Goal: Task Accomplishment & Management: Complete application form

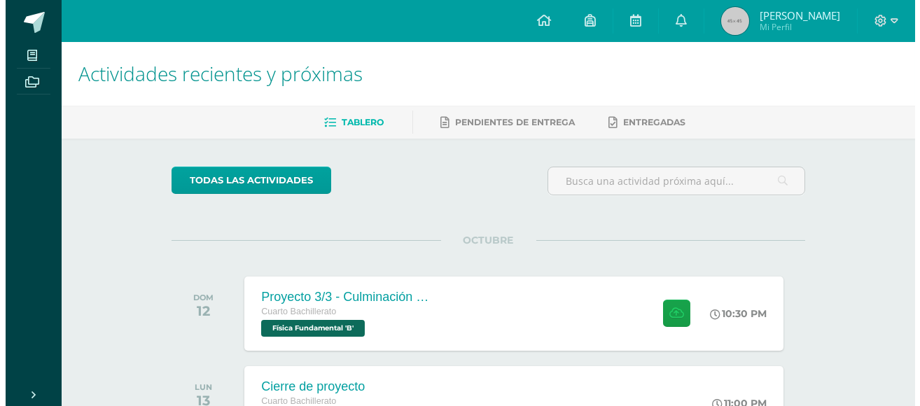
scroll to position [100, 0]
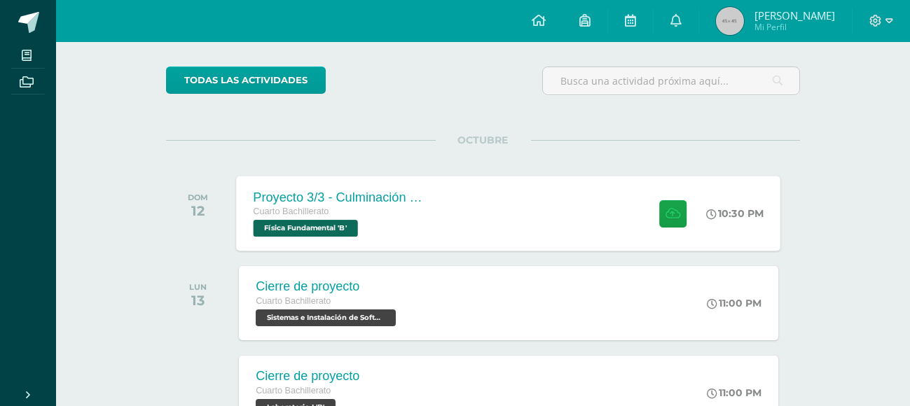
click at [393, 190] on div "Proyecto 3/3 - Culminación y Presentación" at bounding box center [337, 197] width 169 height 15
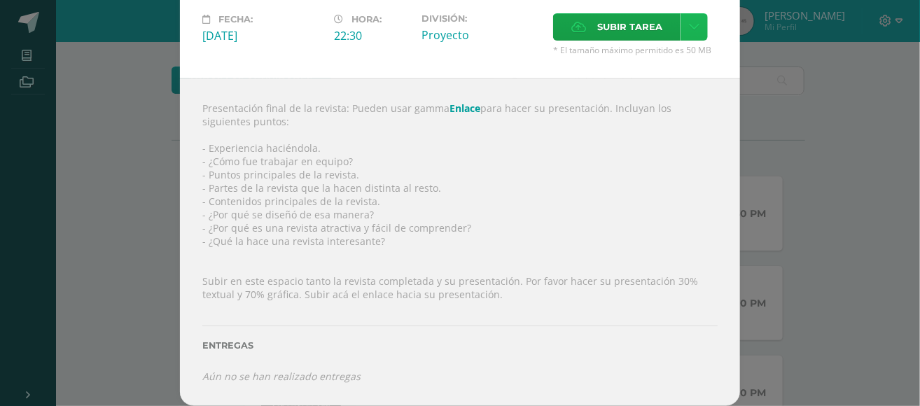
click at [681, 25] on link at bounding box center [694, 26] width 27 height 27
click at [671, 53] on link "Subir enlace" at bounding box center [639, 54] width 140 height 22
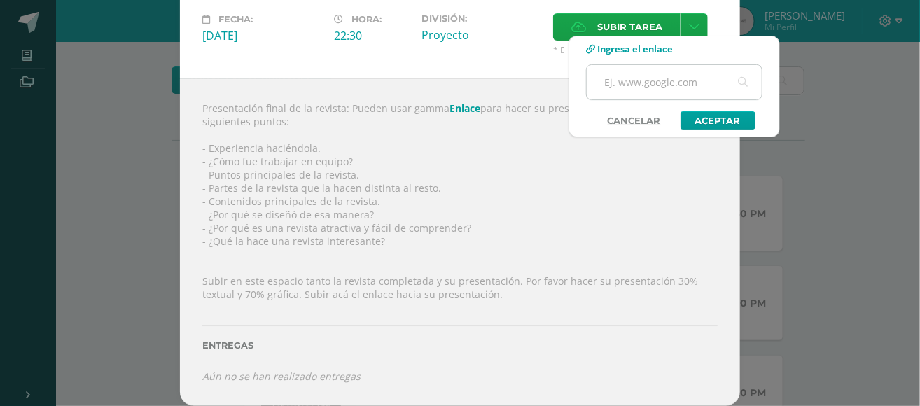
click at [665, 83] on input "text" at bounding box center [674, 82] width 175 height 34
type input "https://gamma.app/docs/El-Poder-Invisible-MAGNETIX-upmu41bxutnjaes"
click at [704, 127] on link "Aceptar" at bounding box center [718, 120] width 75 height 18
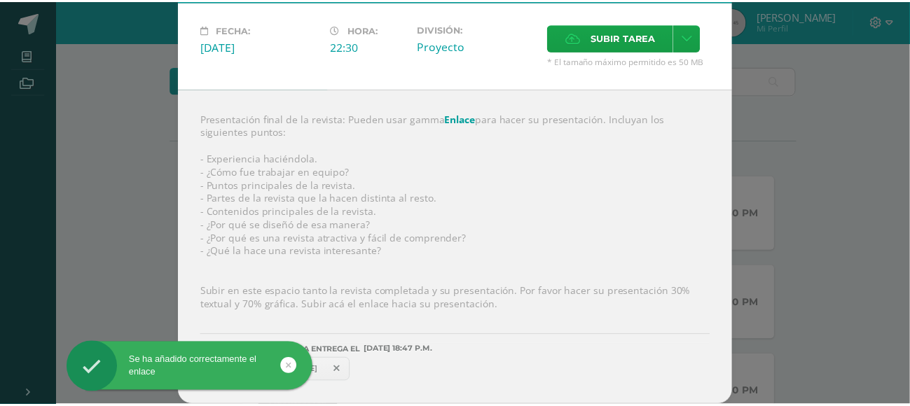
scroll to position [76, 0]
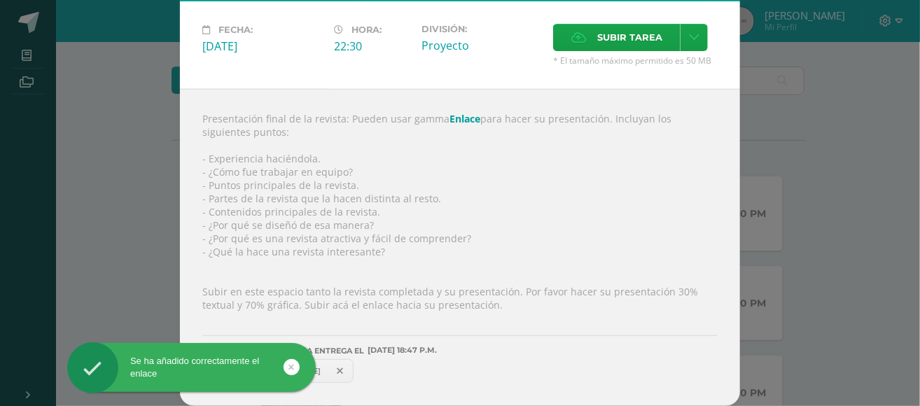
click at [807, 115] on div "Proyecto 3/3 - Culminación y Presentación Física Fundamental Fecha: Domingo 12 …" at bounding box center [460, 165] width 909 height 482
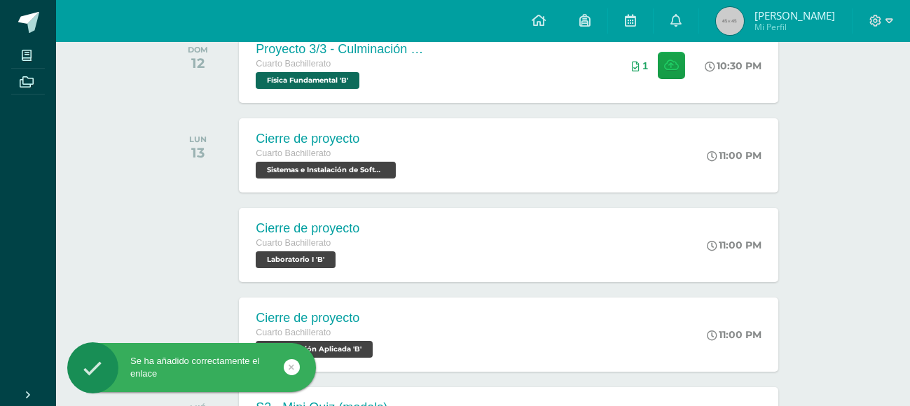
scroll to position [256, 0]
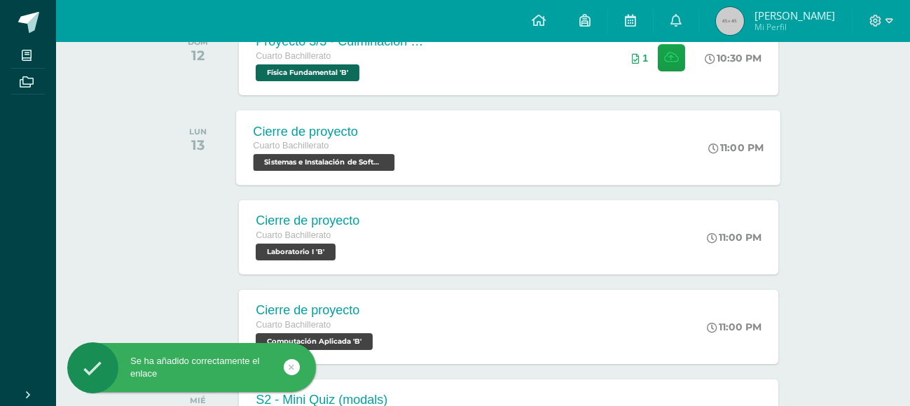
click at [603, 143] on div "Cierre de proyecto Cuarto Bachillerato Sistemas e Instalación de Software 'B' 1…" at bounding box center [509, 147] width 544 height 75
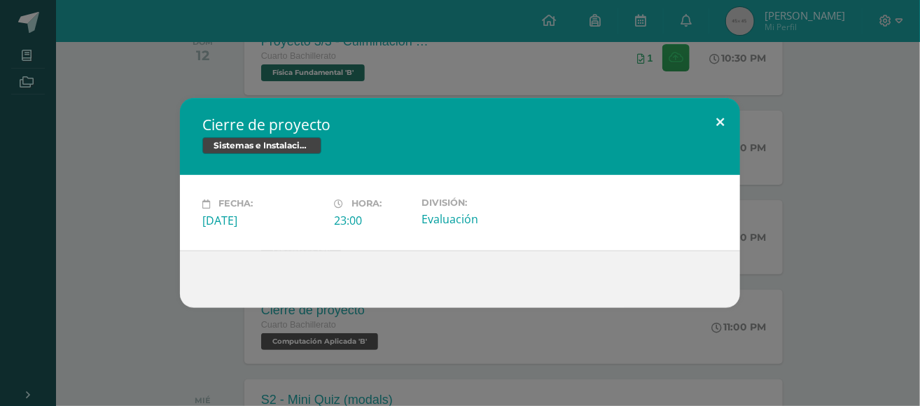
click at [718, 125] on button at bounding box center [720, 122] width 40 height 48
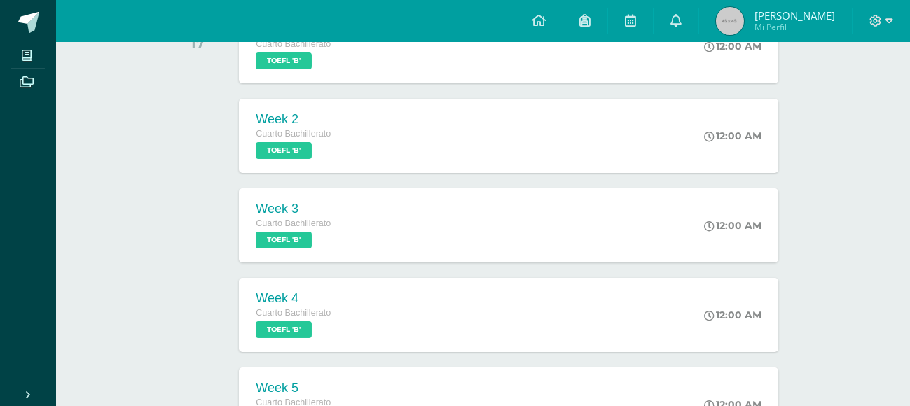
scroll to position [732, 0]
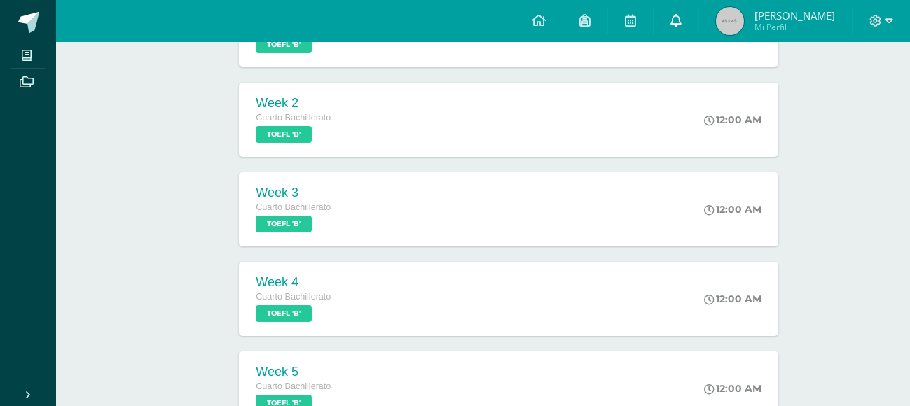
click at [676, 20] on icon at bounding box center [675, 20] width 11 height 13
click at [749, 17] on span "Casey Alejandra Mi Perfil" at bounding box center [775, 21] width 125 height 28
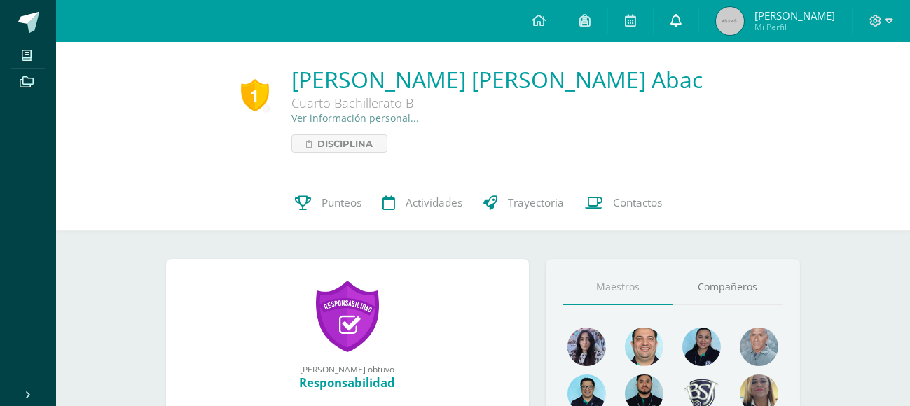
click at [667, 23] on link at bounding box center [675, 21] width 45 height 42
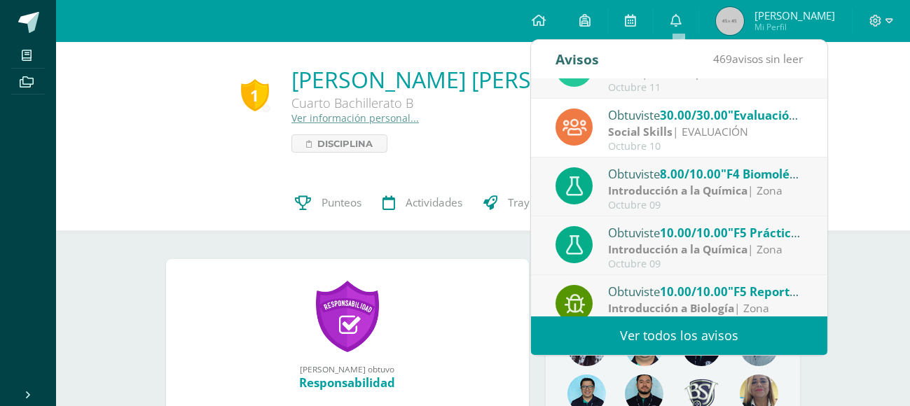
scroll to position [232, 0]
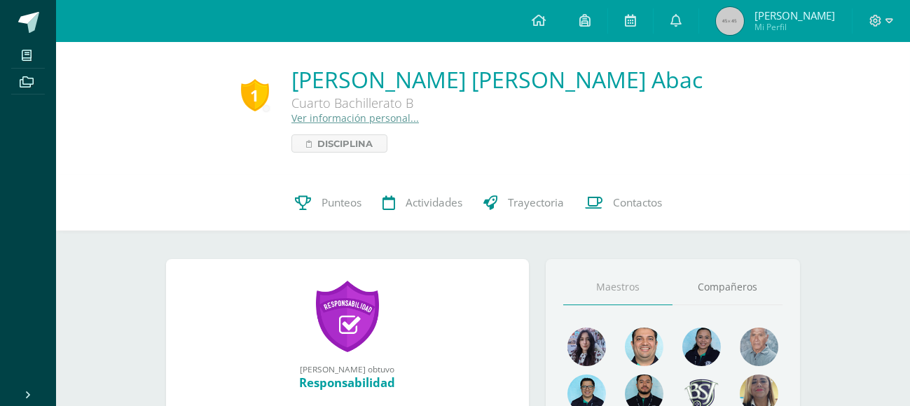
click at [868, 181] on div "1 [PERSON_NAME] 2023-0021 Punteos Actividades Trayectoria Contactos" at bounding box center [483, 203] width 854 height 56
click at [347, 202] on span "Punteos" at bounding box center [342, 202] width 40 height 15
click at [671, 14] on link at bounding box center [675, 21] width 45 height 42
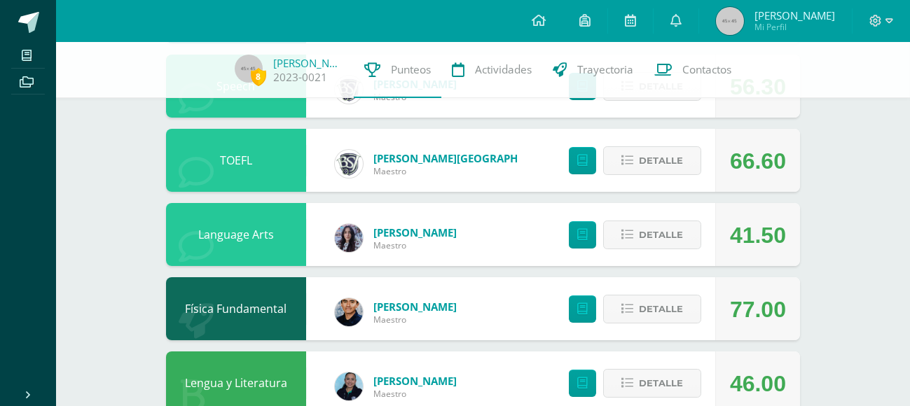
scroll to position [316, 0]
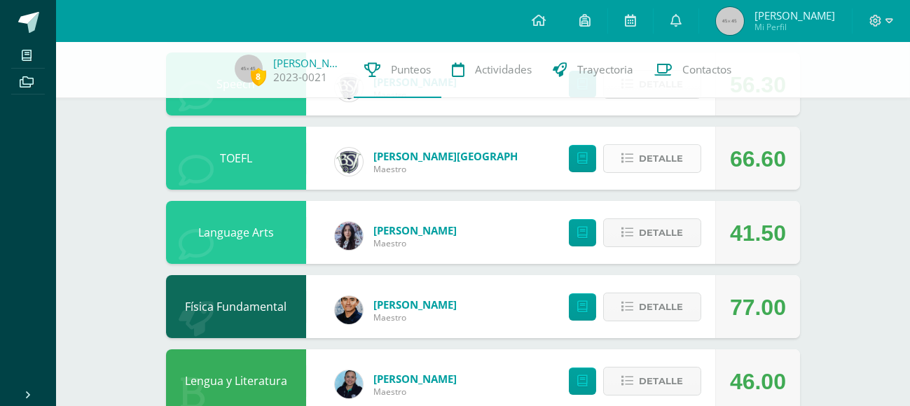
click at [647, 158] on span "Detalle" at bounding box center [661, 159] width 44 height 26
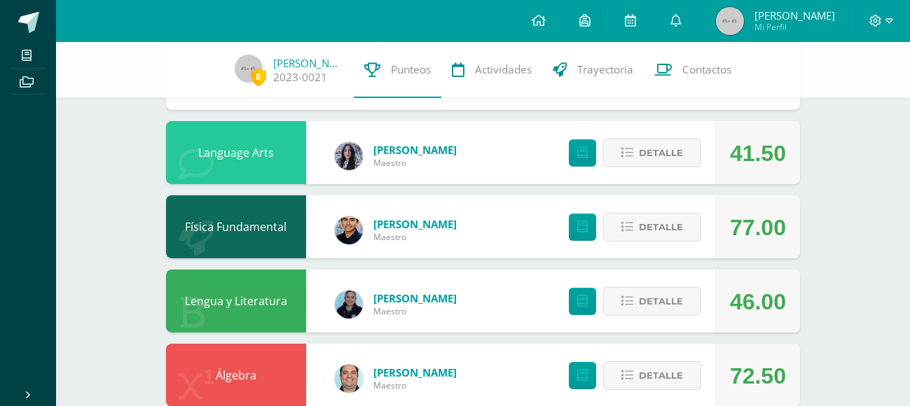
scroll to position [672, 0]
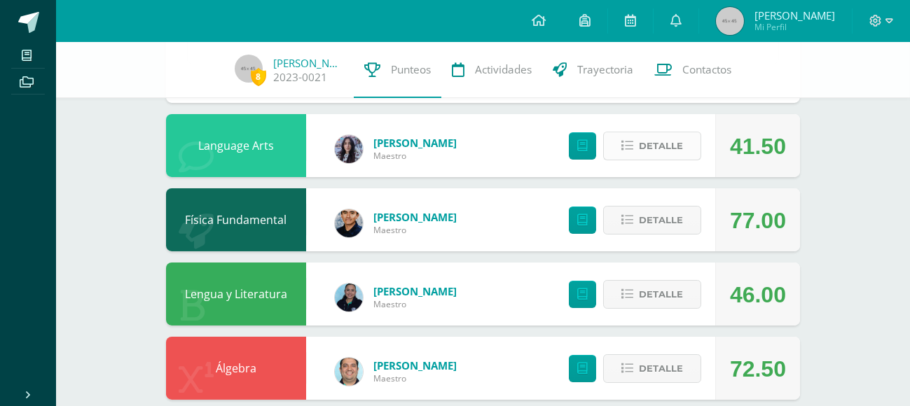
click at [667, 132] on button "Detalle" at bounding box center [652, 146] width 98 height 29
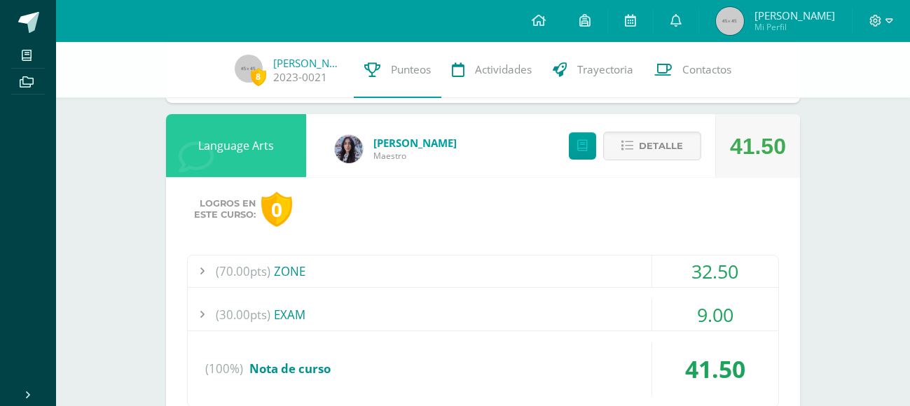
scroll to position [768, 0]
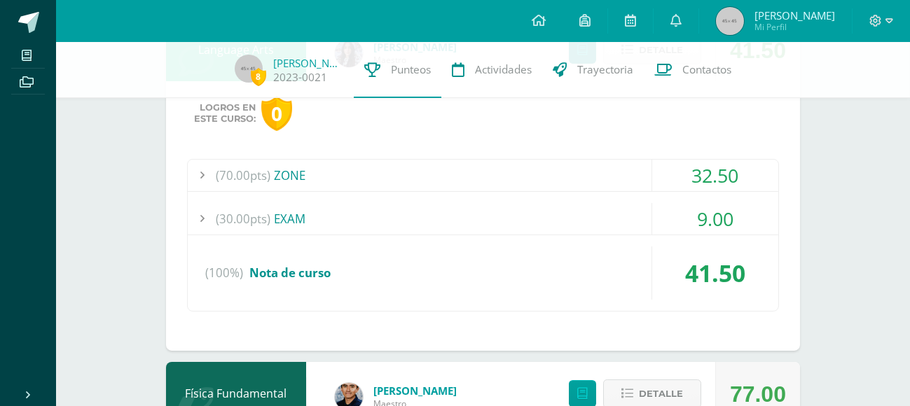
click at [686, 167] on div "32.50" at bounding box center [715, 176] width 126 height 32
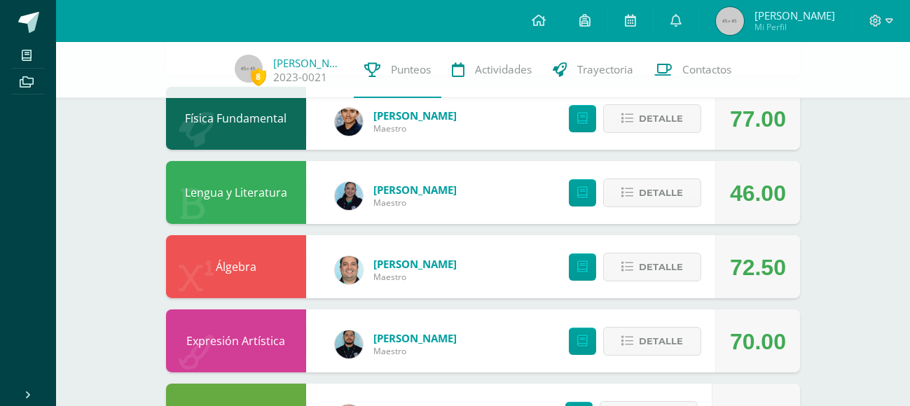
scroll to position [1273, 0]
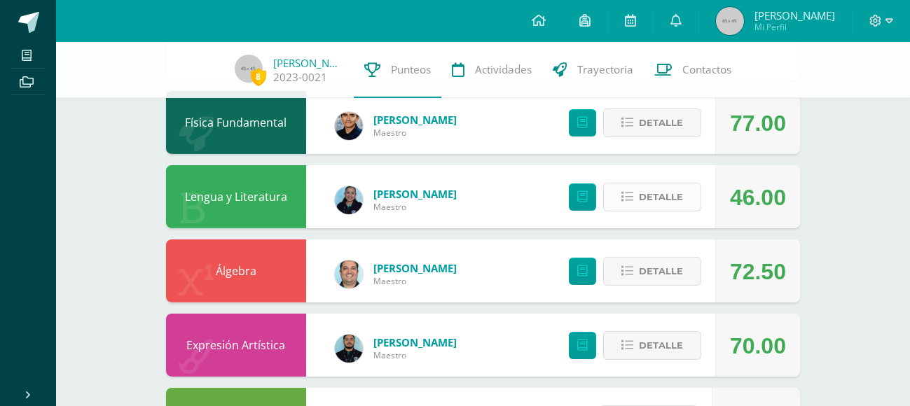
click at [667, 195] on span "Detalle" at bounding box center [661, 197] width 44 height 26
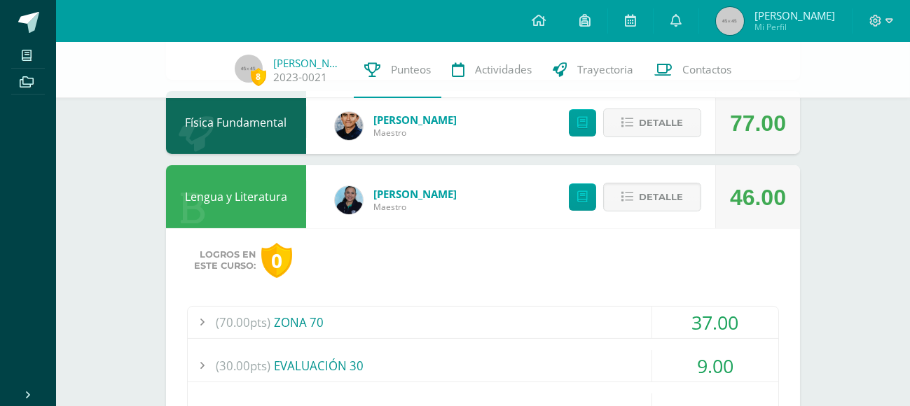
click at [686, 314] on div "37.00" at bounding box center [715, 323] width 126 height 32
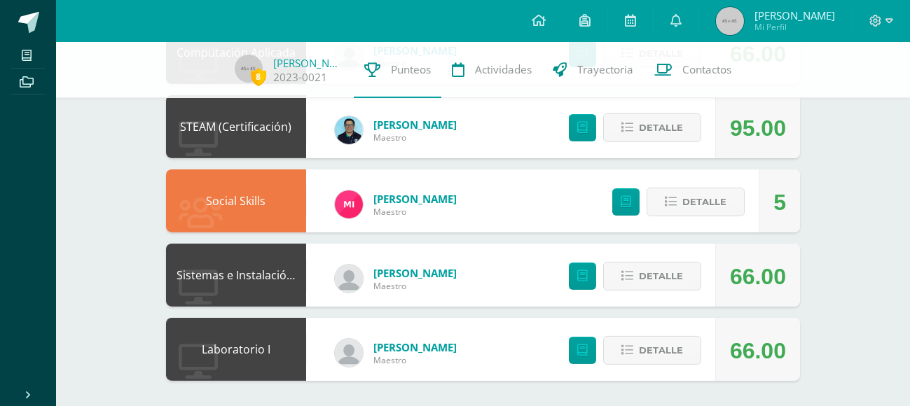
scroll to position [2315, 0]
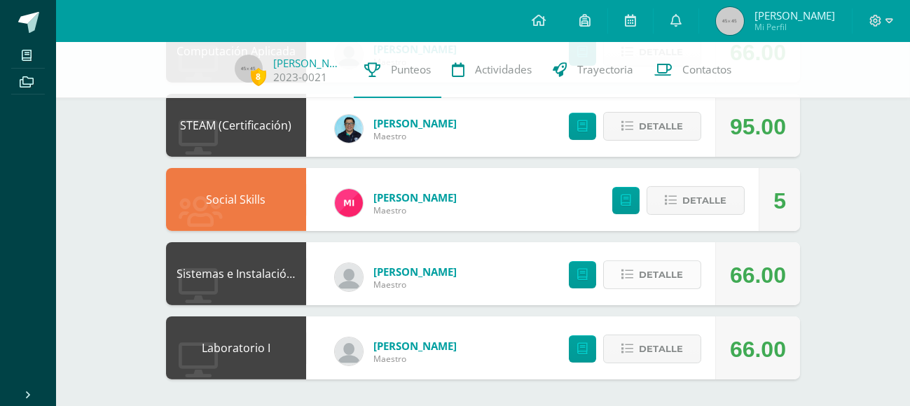
click at [681, 275] on span "Detalle" at bounding box center [661, 275] width 44 height 26
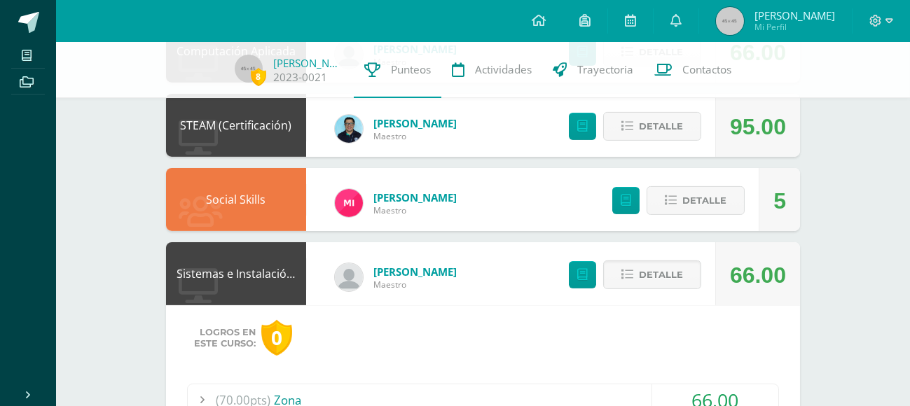
drag, startPoint x: 905, startPoint y: 309, endPoint x: 911, endPoint y: 314, distance: 8.0
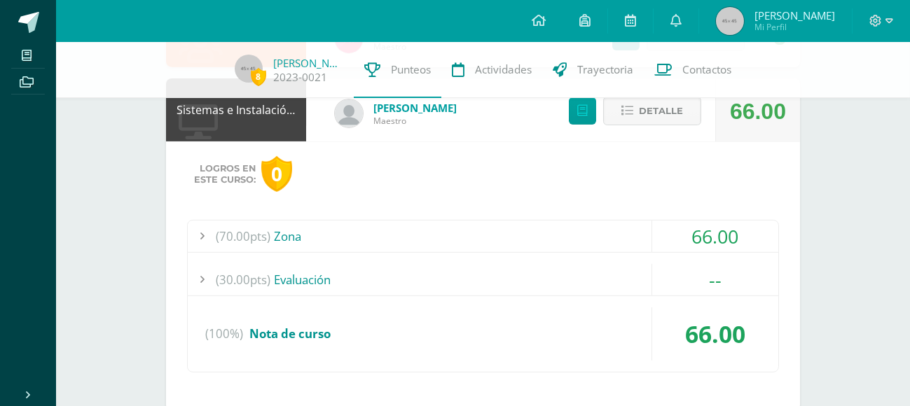
scroll to position [2568, 0]
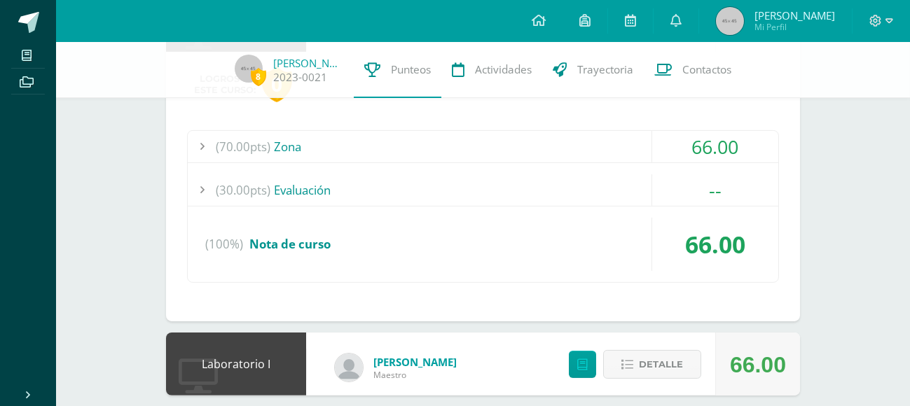
click at [695, 183] on div "--" at bounding box center [715, 190] width 126 height 32
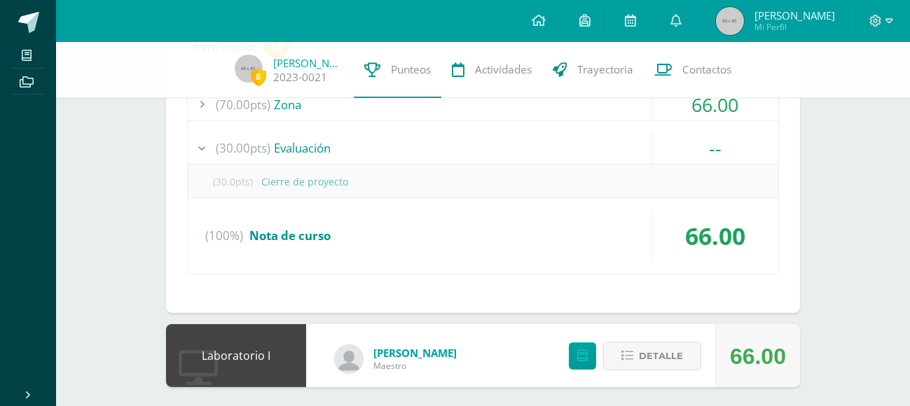
scroll to position [2302, 0]
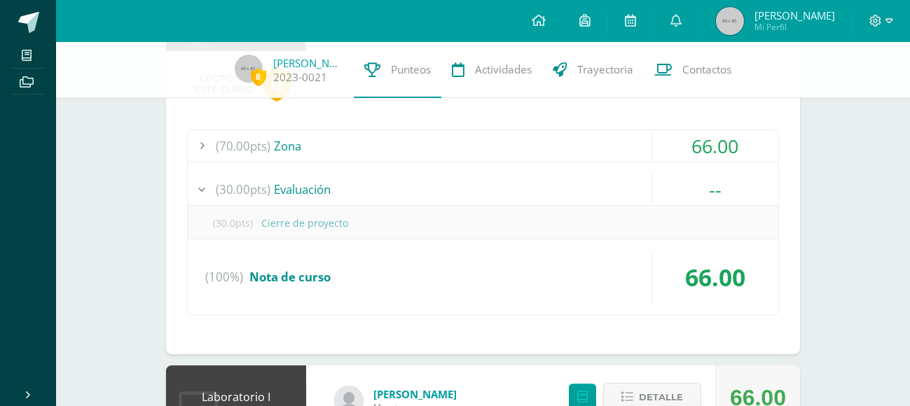
click at [693, 143] on div "66.00" at bounding box center [715, 146] width 126 height 32
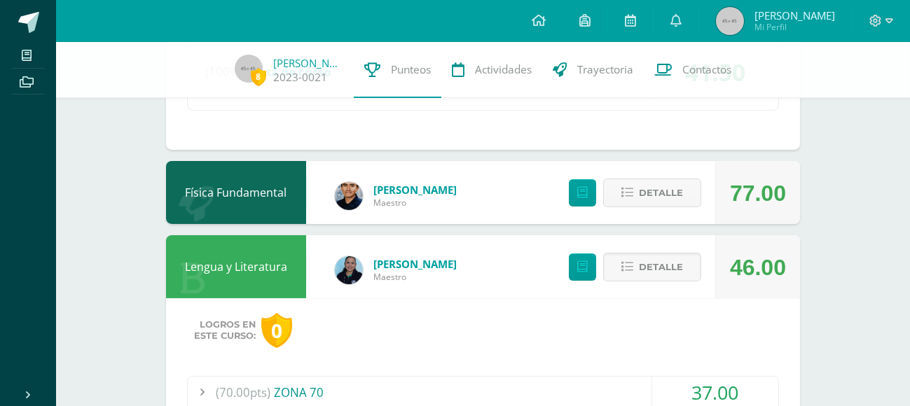
scroll to position [975, 0]
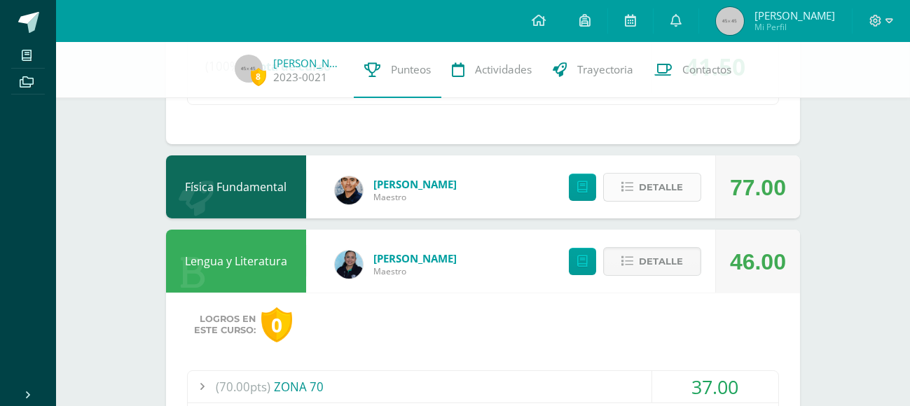
click at [644, 191] on span "Detalle" at bounding box center [661, 187] width 44 height 26
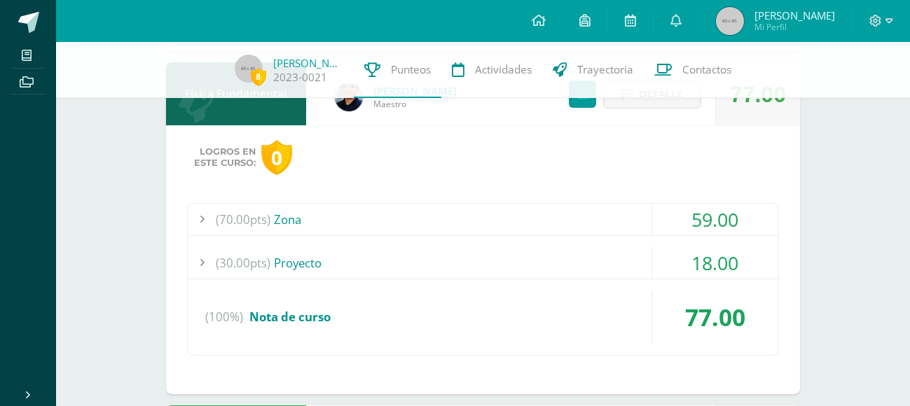
scroll to position [1073, 0]
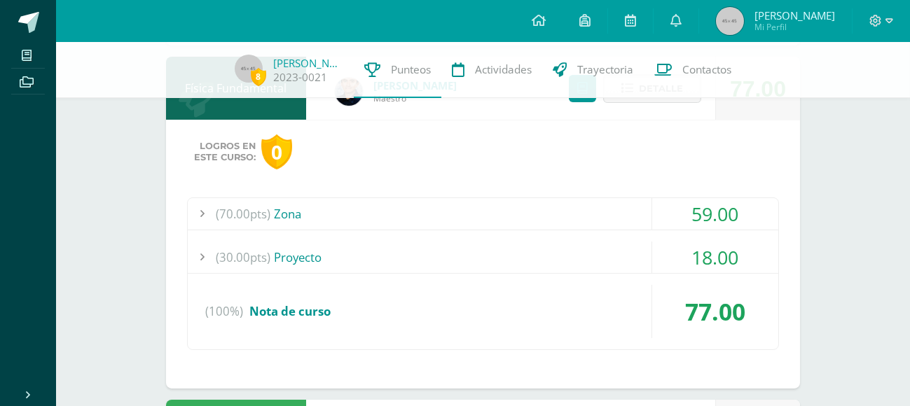
click at [658, 211] on div "59.00" at bounding box center [715, 214] width 126 height 32
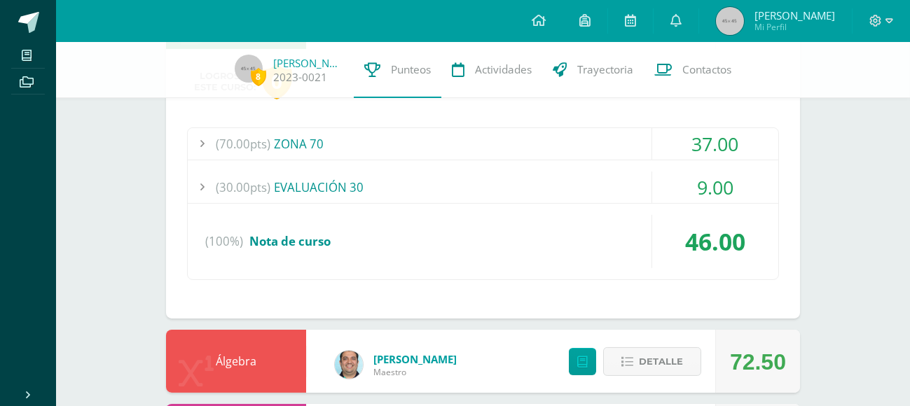
scroll to position [1882, 0]
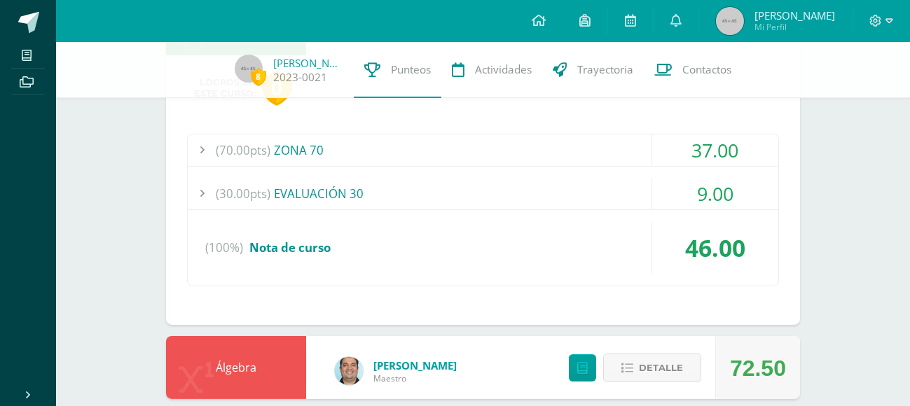
click at [545, 201] on div "(30.00pts) EVALUACIÓN 30" at bounding box center [483, 194] width 590 height 32
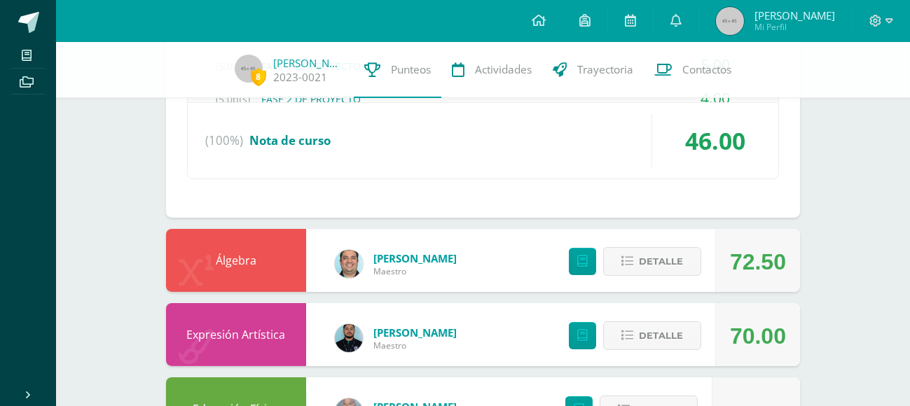
scroll to position [1482, 0]
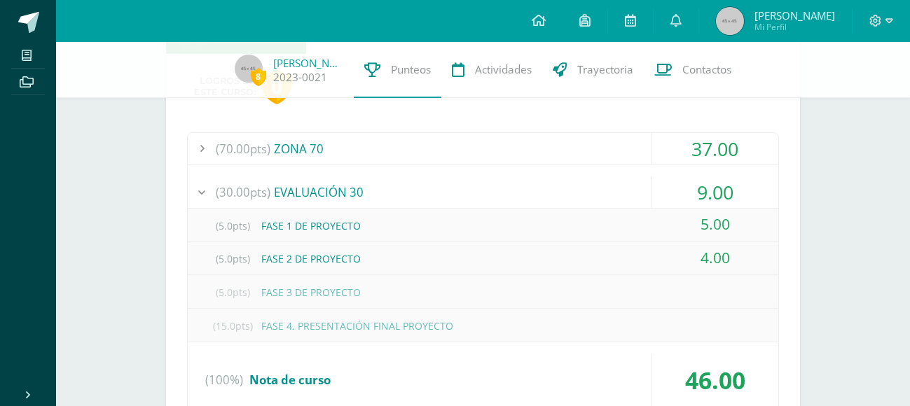
click at [519, 144] on div "(70.00pts) ZONA 70" at bounding box center [483, 149] width 590 height 32
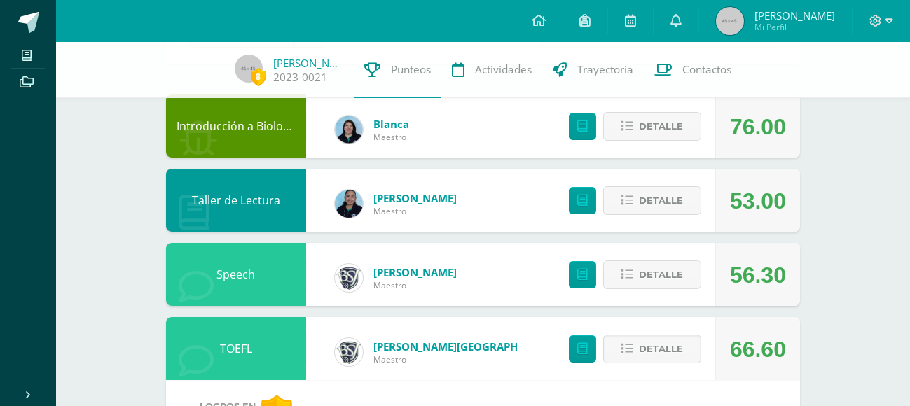
scroll to position [201, 0]
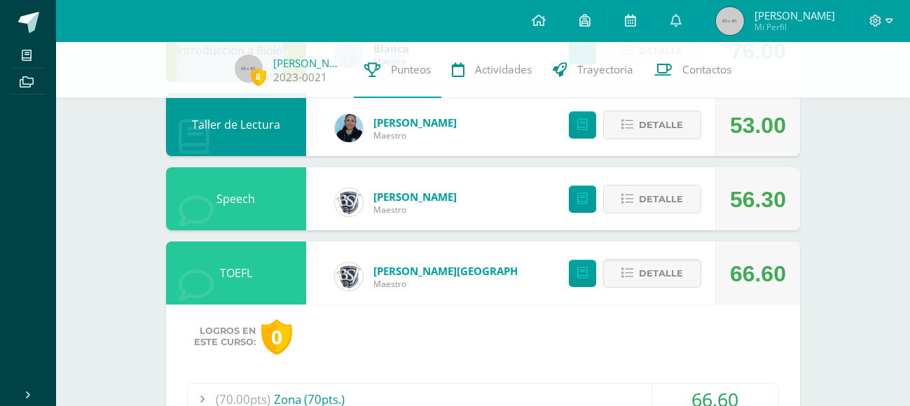
drag, startPoint x: 907, startPoint y: 50, endPoint x: 917, endPoint y: 51, distance: 9.1
click at [618, 132] on button "Detalle" at bounding box center [652, 125] width 98 height 29
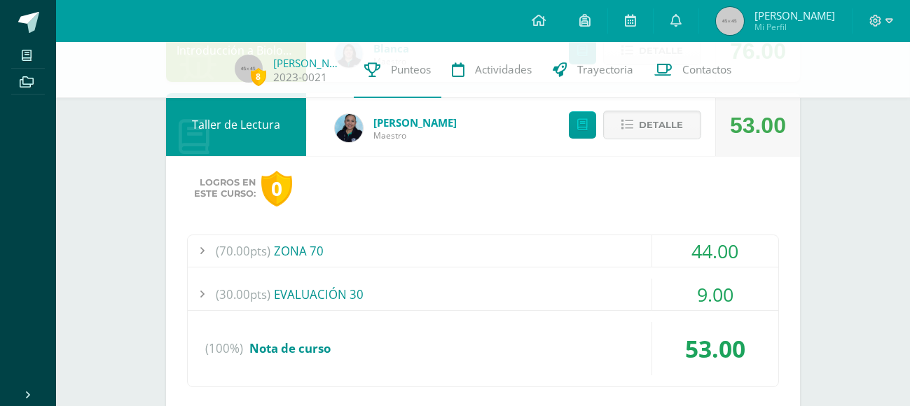
click at [577, 248] on div "(70.00pts) ZONA 70" at bounding box center [483, 251] width 590 height 32
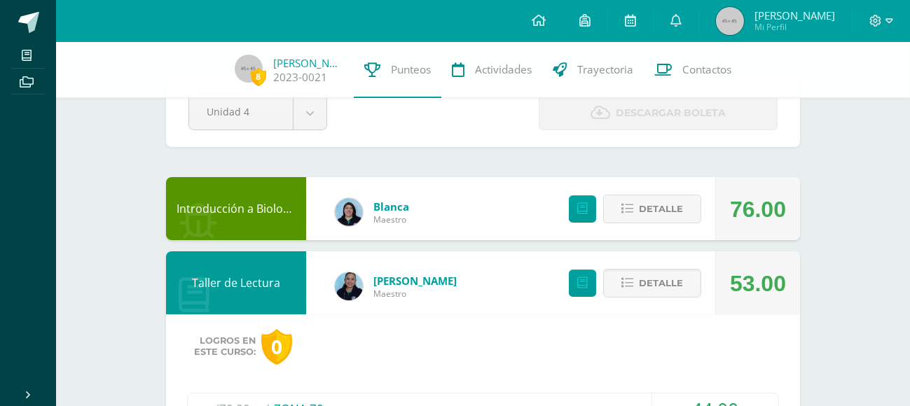
scroll to position [0, 0]
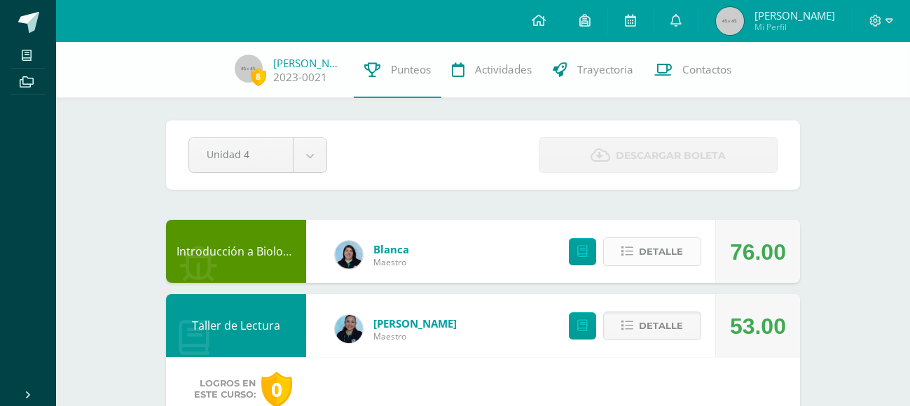
click at [649, 261] on span "Detalle" at bounding box center [661, 252] width 44 height 26
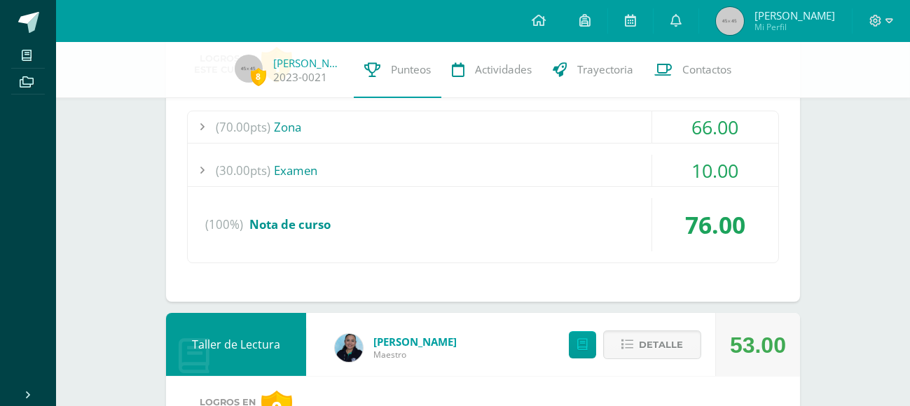
scroll to position [278, 0]
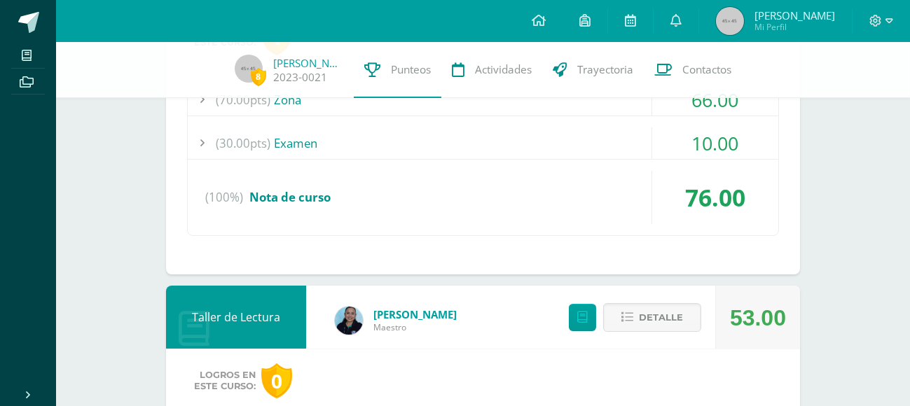
click at [600, 127] on div "(30.00pts) Examen" at bounding box center [483, 143] width 590 height 32
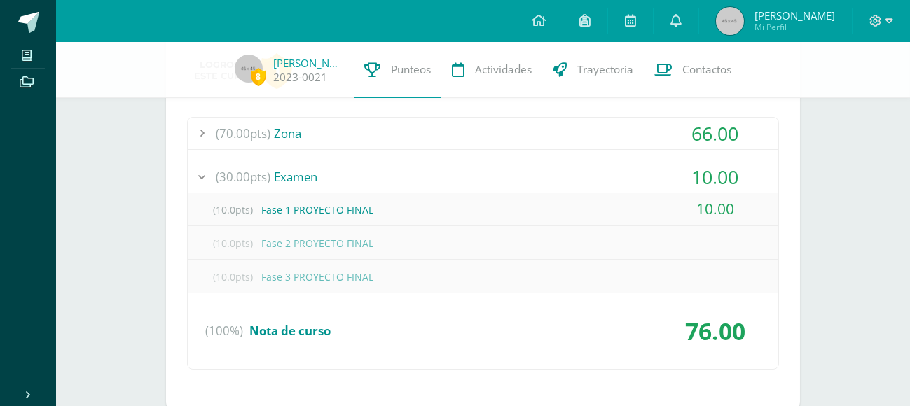
scroll to position [206, 0]
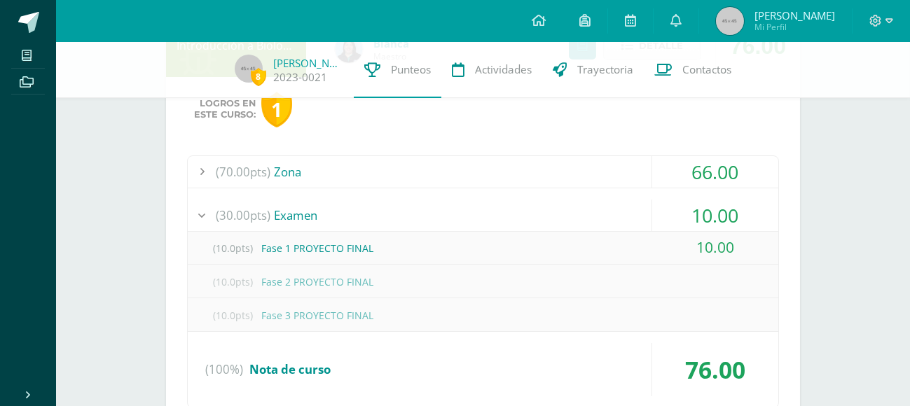
click at [643, 179] on div "(70.00pts) Zona" at bounding box center [483, 172] width 590 height 32
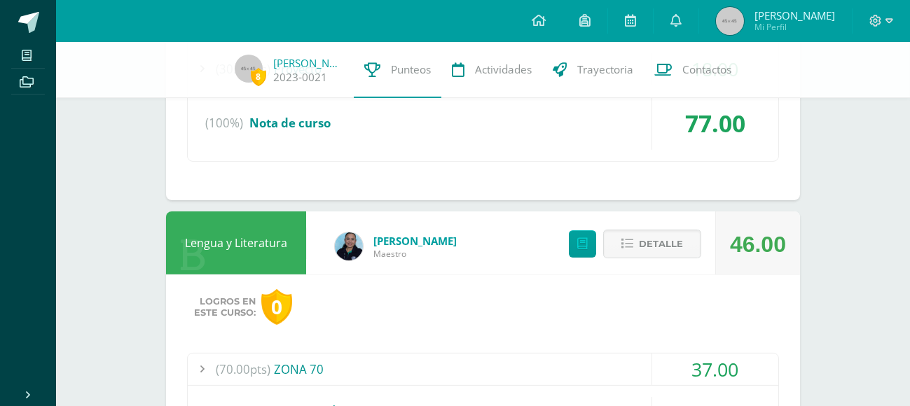
scroll to position [2315, 0]
